Goal: Navigation & Orientation: Find specific page/section

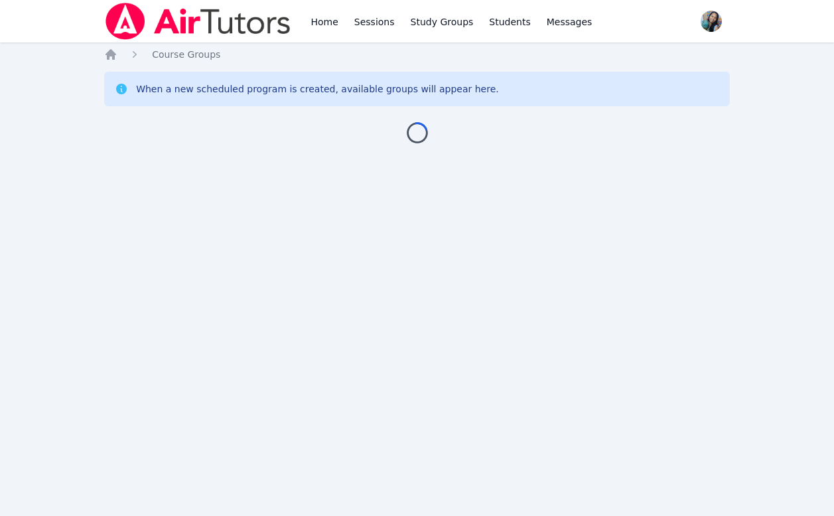
drag, startPoint x: 155, startPoint y: 67, endPoint x: 135, endPoint y: 119, distance: 55.8
click at [135, 119] on div "Loading..." at bounding box center [417, 127] width 626 height 32
